Goal: Task Accomplishment & Management: Use online tool/utility

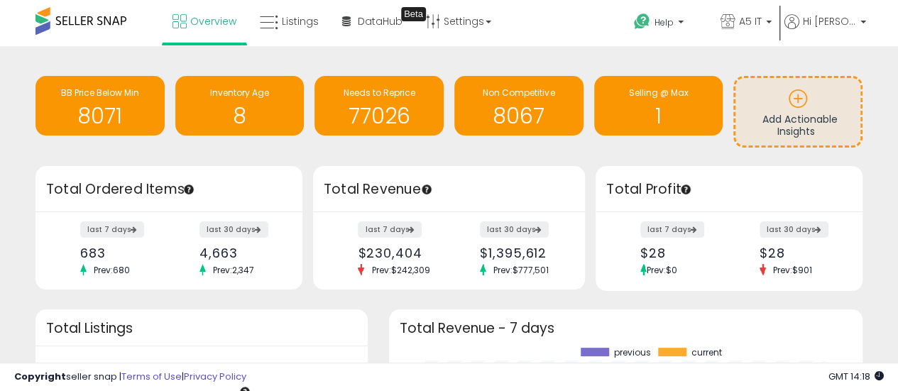
scroll to position [197, 445]
click at [297, 26] on span "Listings" at bounding box center [300, 21] width 37 height 14
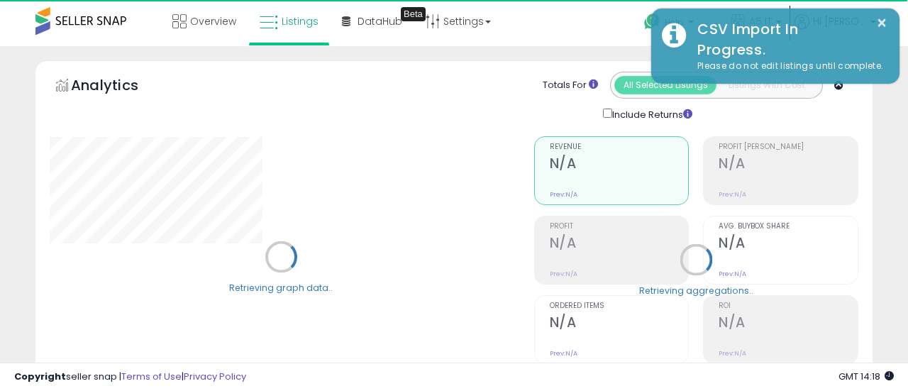
type input "*******"
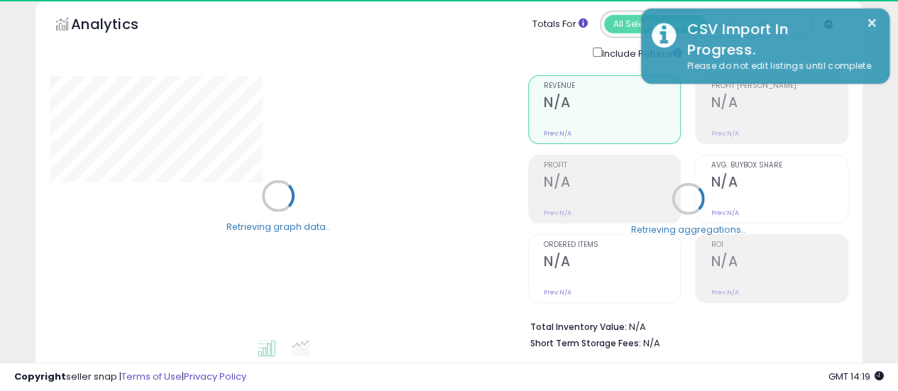
scroll to position [213, 0]
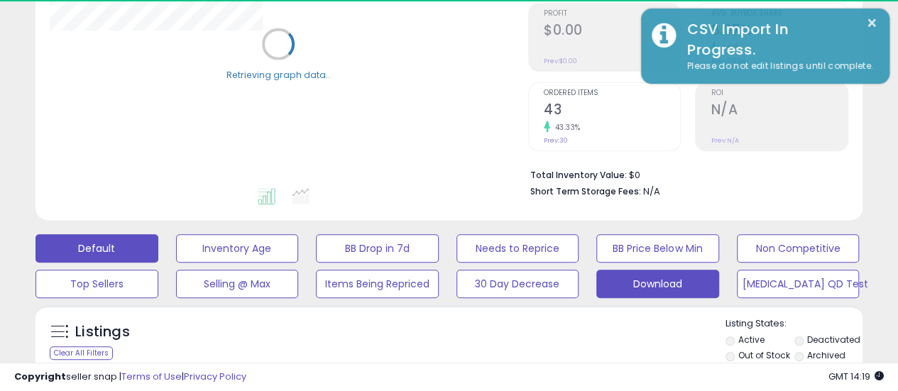
click at [628, 288] on button "Download" at bounding box center [657, 284] width 123 height 28
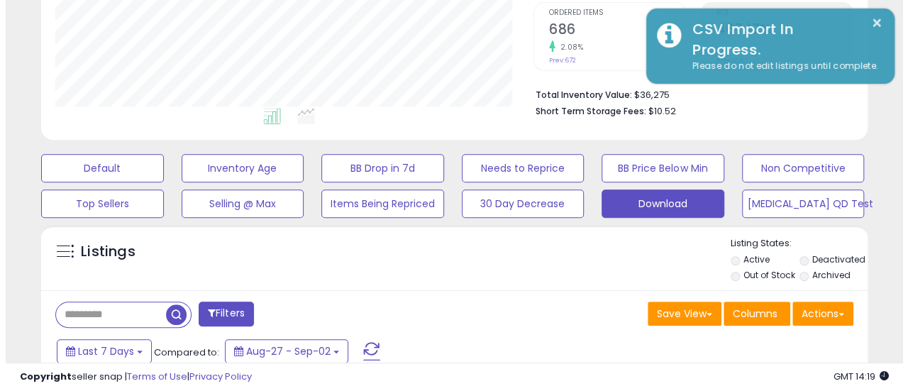
scroll to position [426, 0]
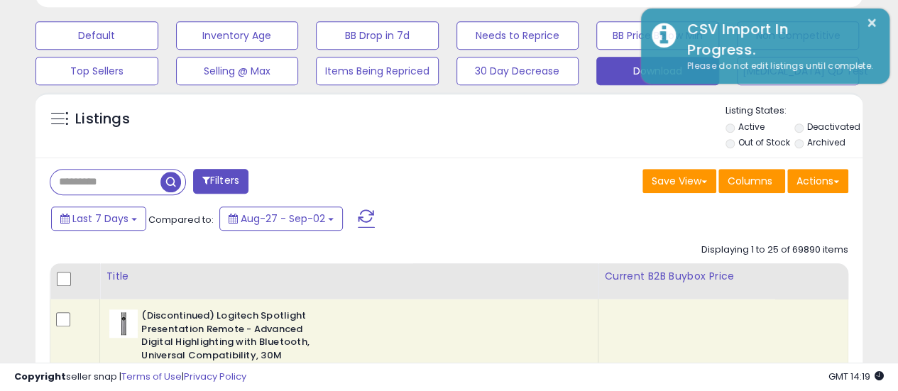
click at [818, 192] on div "Actions [GEOGRAPHIC_DATA] Export Visible Columns Export All Columns Export Rela…" at bounding box center [817, 183] width 61 height 28
click at [821, 180] on button "Actions" at bounding box center [817, 181] width 61 height 24
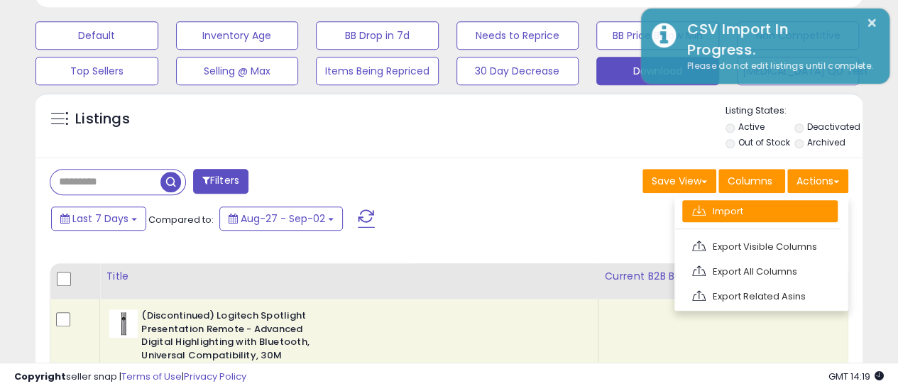
click at [782, 208] on link "Import" at bounding box center [759, 211] width 155 height 22
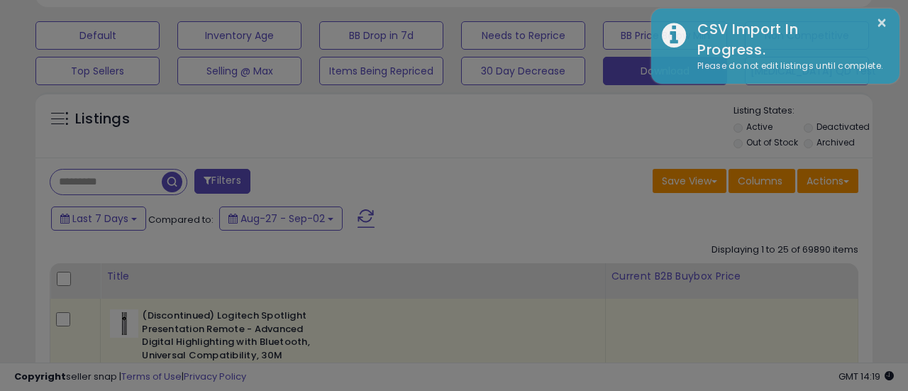
scroll to position [291, 484]
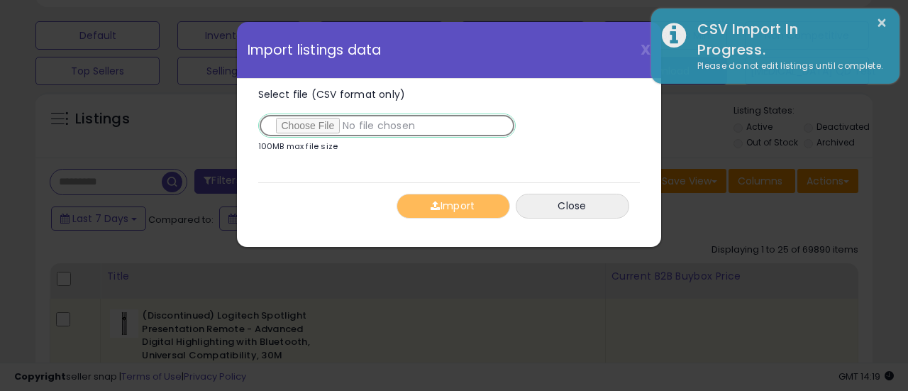
click at [317, 124] on input "Select file (CSV format only)" at bounding box center [387, 126] width 258 height 24
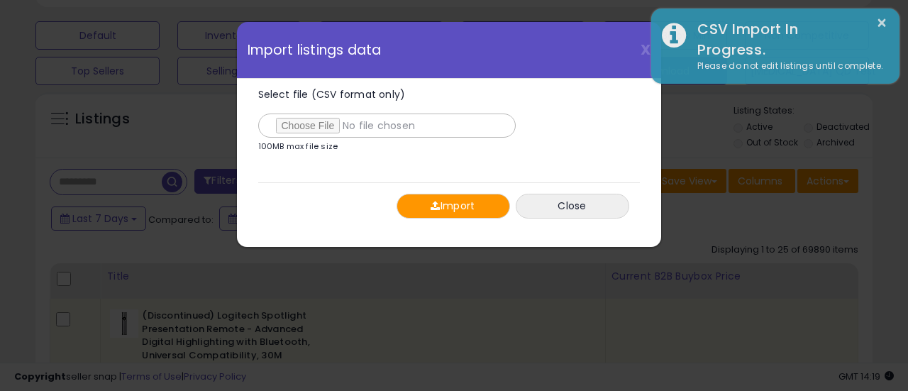
click at [412, 197] on button "Import" at bounding box center [454, 206] width 114 height 25
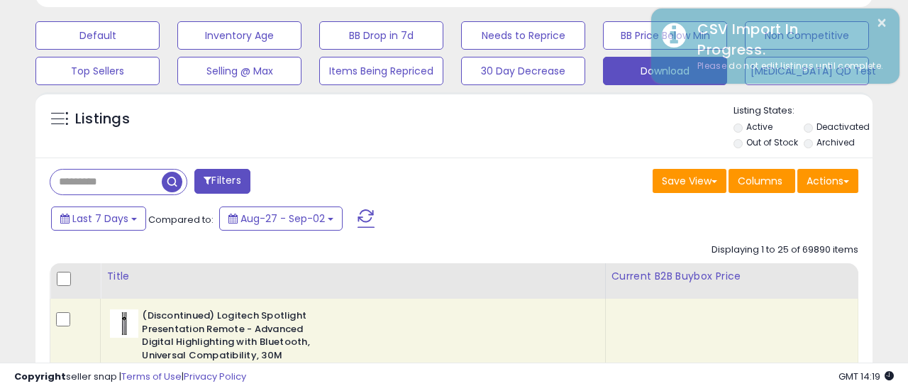
scroll to position [709463, 709276]
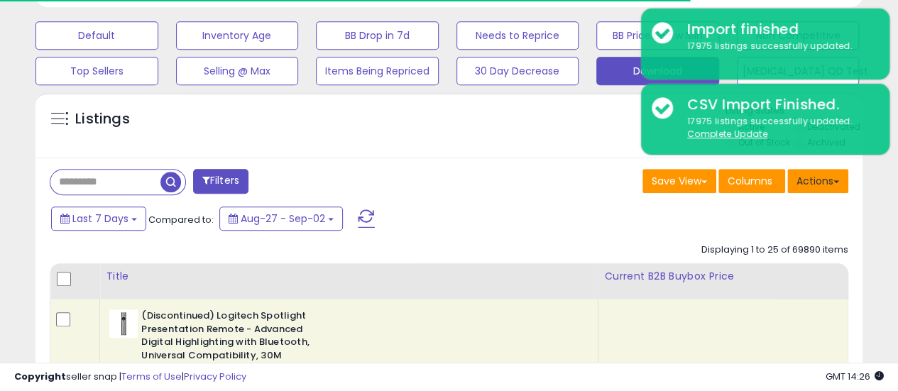
click at [829, 175] on button "Actions" at bounding box center [817, 181] width 61 height 24
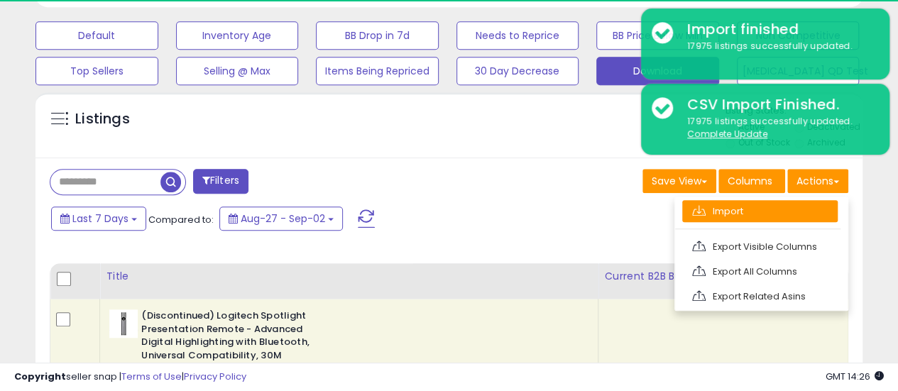
click at [791, 212] on link "Import" at bounding box center [759, 211] width 155 height 22
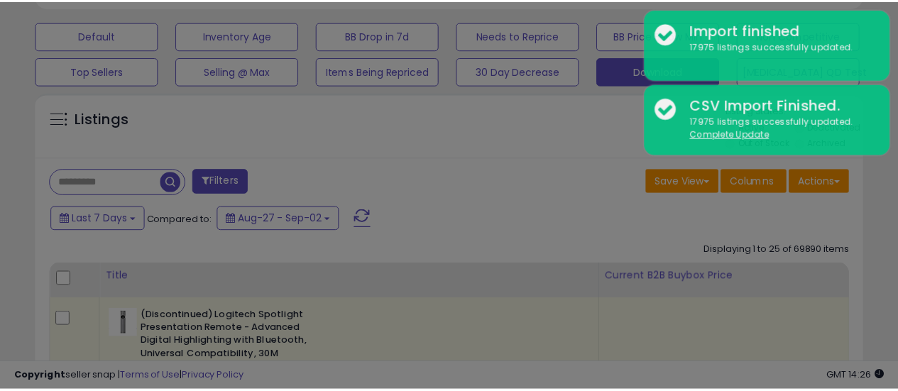
scroll to position [291, 484]
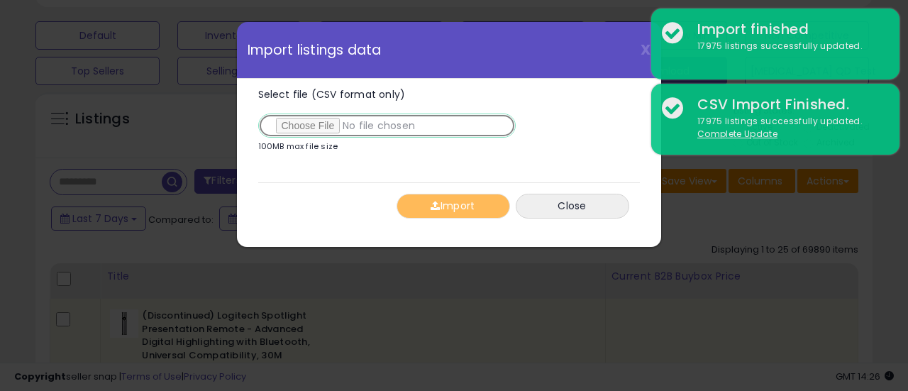
click at [304, 121] on input "Select file (CSV format only)" at bounding box center [387, 126] width 258 height 24
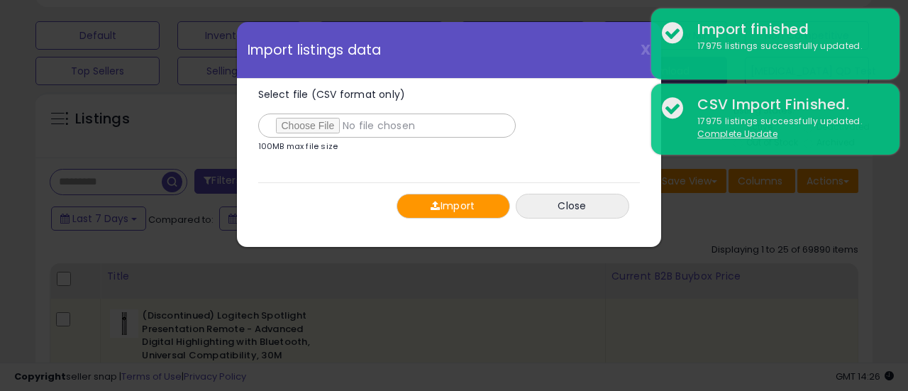
click at [462, 198] on button "Import" at bounding box center [454, 206] width 114 height 25
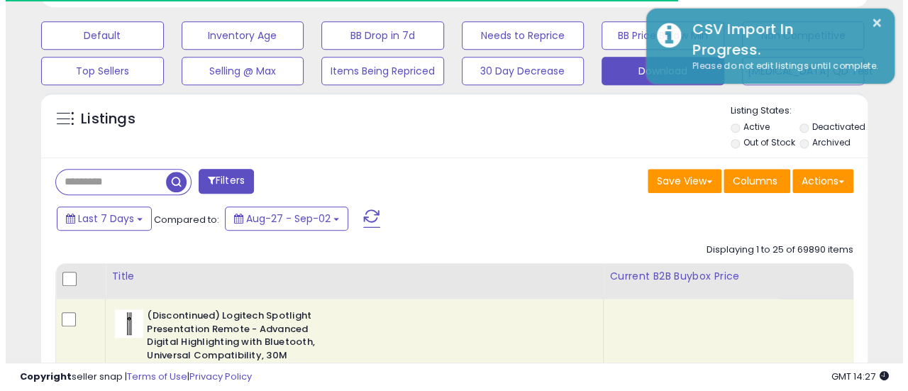
scroll to position [709463, 709276]
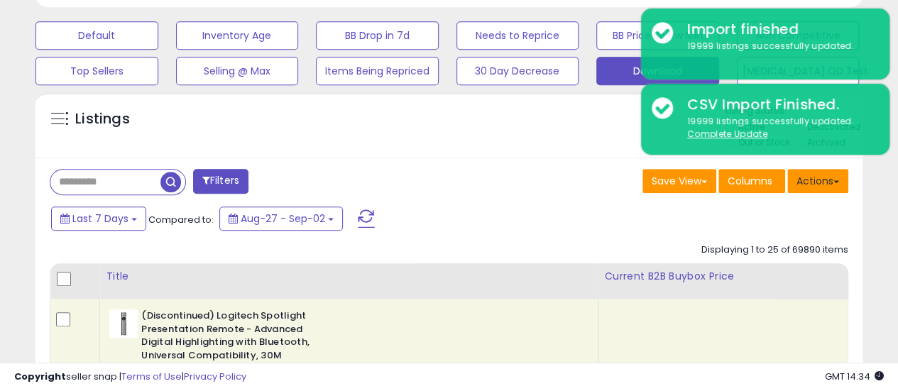
click at [843, 180] on button "Actions" at bounding box center [817, 181] width 61 height 24
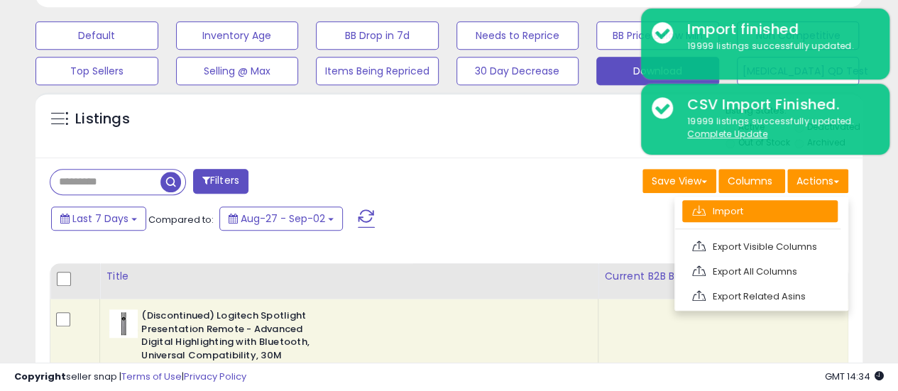
click at [829, 207] on link "Import" at bounding box center [759, 211] width 155 height 22
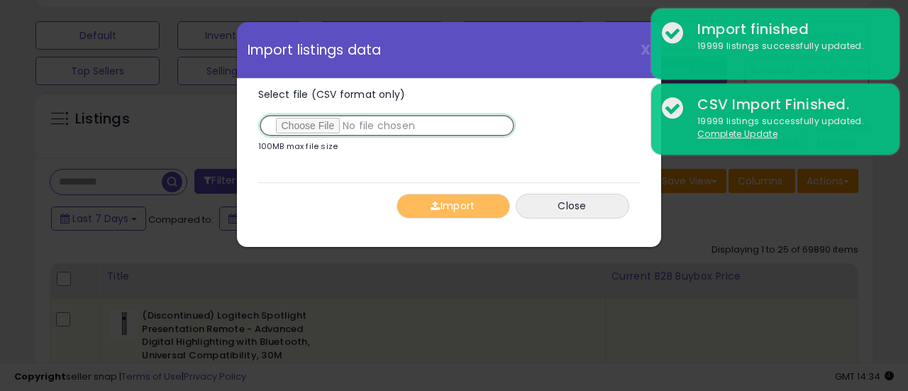
click at [300, 134] on input "Select file (CSV format only)" at bounding box center [387, 126] width 258 height 24
type input "**********"
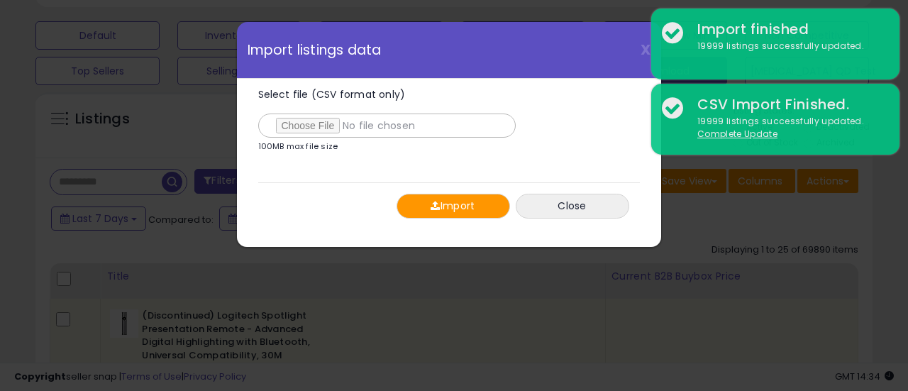
click at [416, 203] on button "Import" at bounding box center [454, 206] width 114 height 25
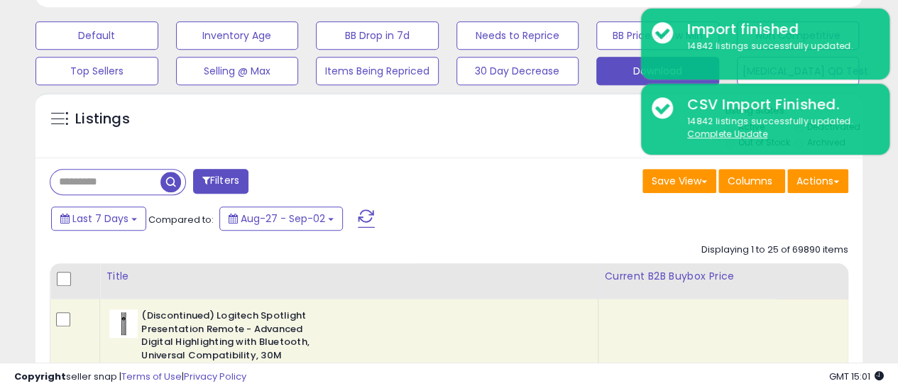
scroll to position [709463, 709276]
